Goal: Browse casually: Explore the website without a specific task or goal

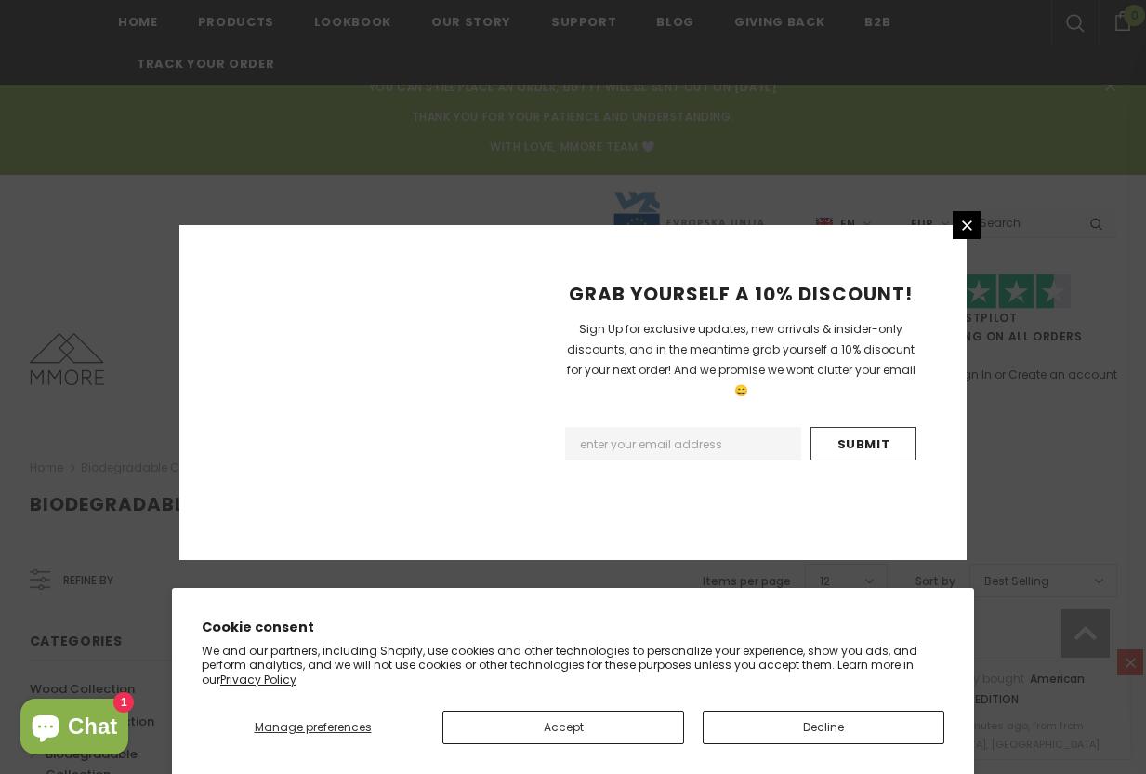
scroll to position [1344, 0]
